Goal: Task Accomplishment & Management: Manage account settings

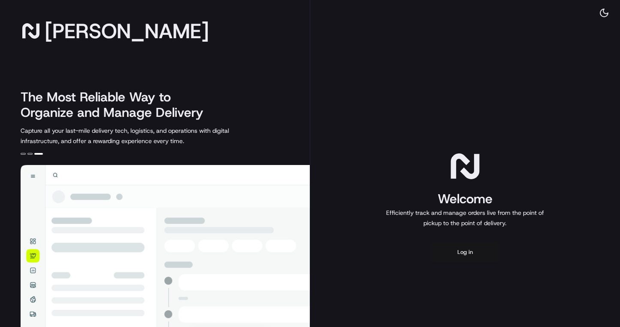
click at [473, 255] on button "Log in" at bounding box center [465, 252] width 69 height 21
